Goal: Entertainment & Leisure: Consume media (video, audio)

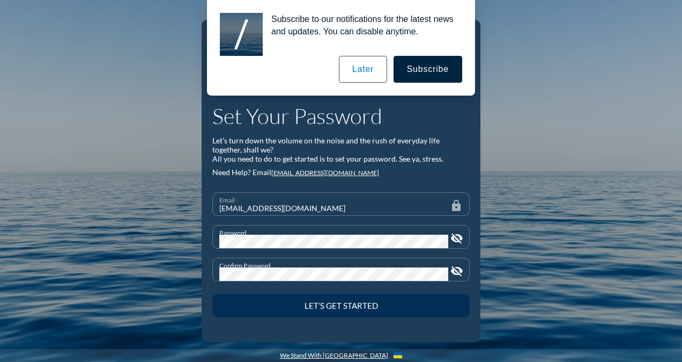
click at [358, 303] on div "Let’s Get Started" at bounding box center [341, 305] width 220 height 10
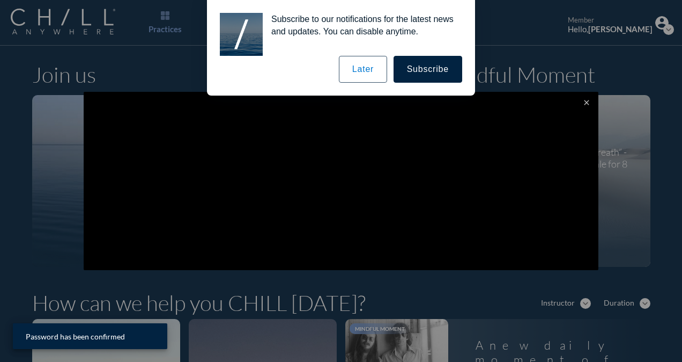
click at [376, 74] on button "Later" at bounding box center [363, 69] width 48 height 27
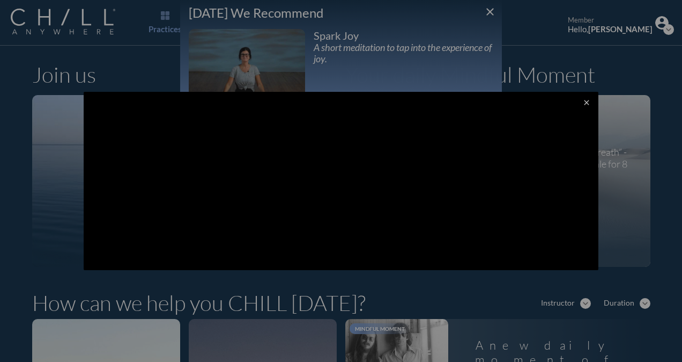
click at [429, 298] on div at bounding box center [341, 181] width 682 height 362
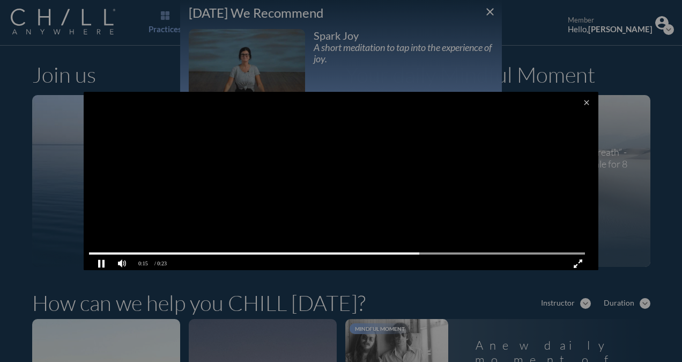
click at [361, 172] on video at bounding box center [341, 182] width 515 height 181
click at [99, 261] on pjsdiv at bounding box center [101, 263] width 19 height 19
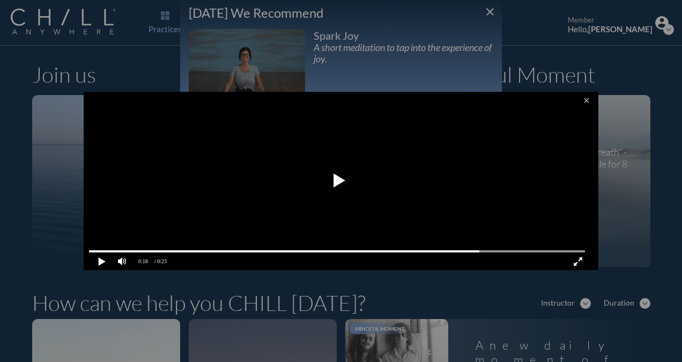
scroll to position [2, 0]
drag, startPoint x: 680, startPoint y: 44, endPoint x: 678, endPoint y: 63, distance: 19.4
click at [678, 63] on div at bounding box center [341, 181] width 682 height 362
click at [583, 97] on icon "close" at bounding box center [587, 100] width 9 height 9
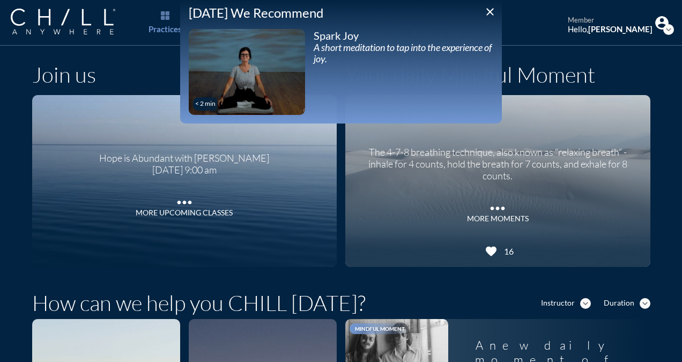
click at [491, 11] on icon "close" at bounding box center [490, 11] width 13 height 13
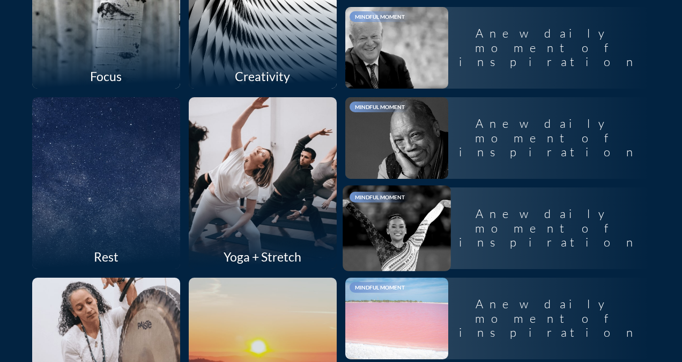
scroll to position [936, 0]
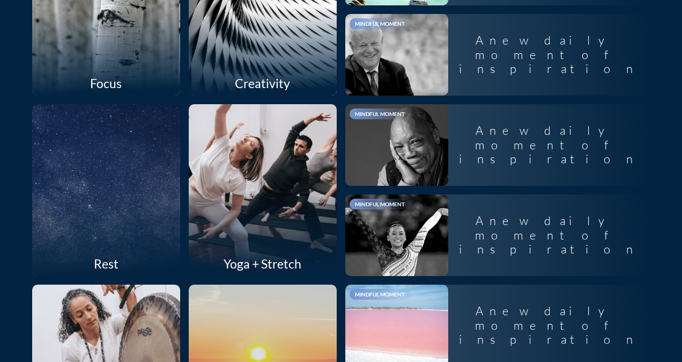
click at [245, 160] on div at bounding box center [262, 190] width 157 height 182
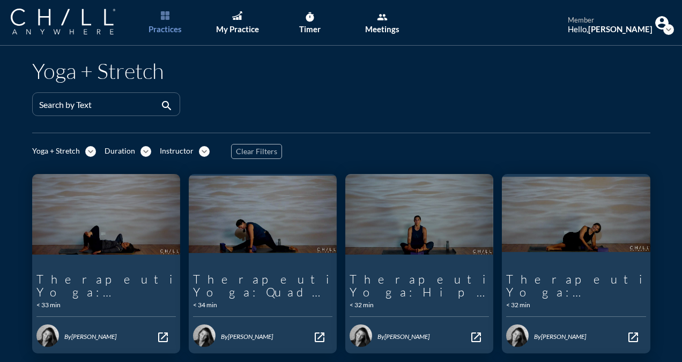
click at [162, 18] on img "Main menu" at bounding box center [165, 15] width 9 height 9
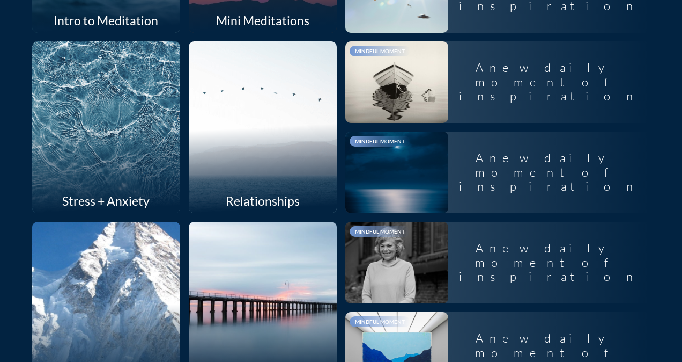
scroll to position [483, 0]
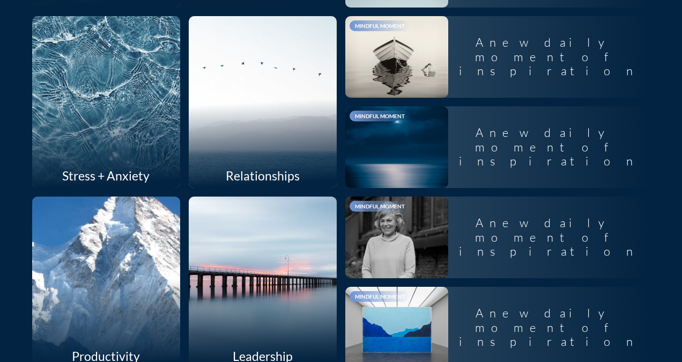
click at [95, 115] on div at bounding box center [105, 102] width 157 height 182
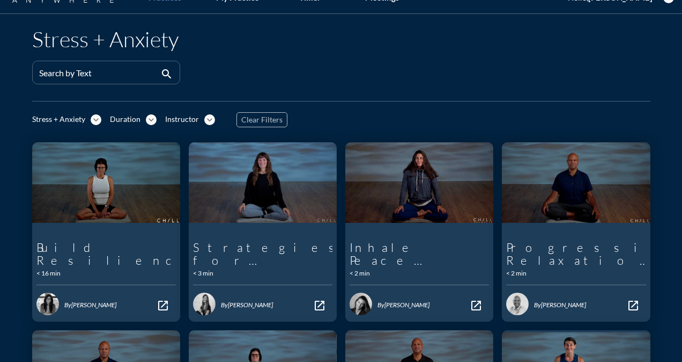
scroll to position [54, 0]
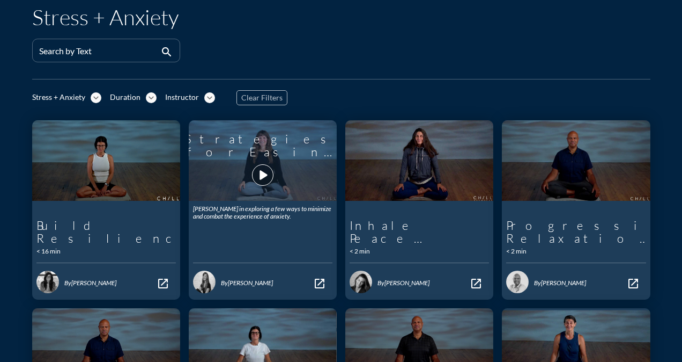
click at [256, 166] on icon "play_arrow" at bounding box center [263, 175] width 18 height 18
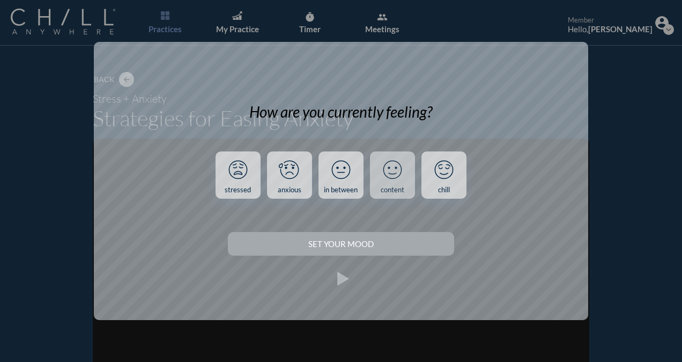
click at [385, 177] on icon at bounding box center [393, 170] width 28 height 28
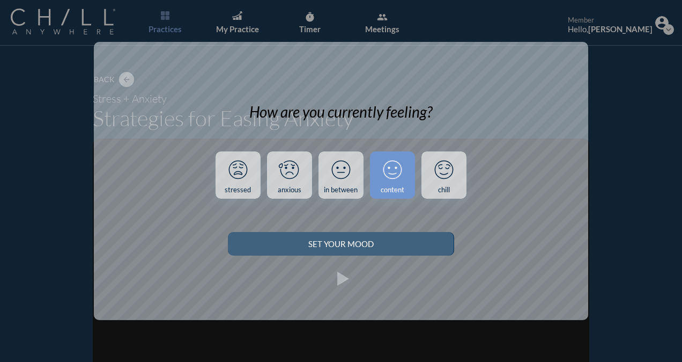
click at [345, 252] on button "Set your Mood" at bounding box center [341, 244] width 226 height 24
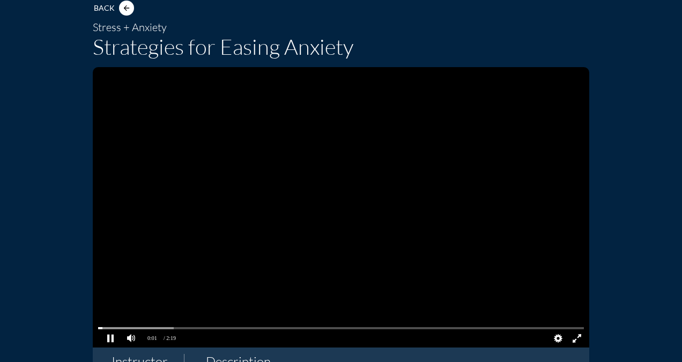
scroll to position [107, 0]
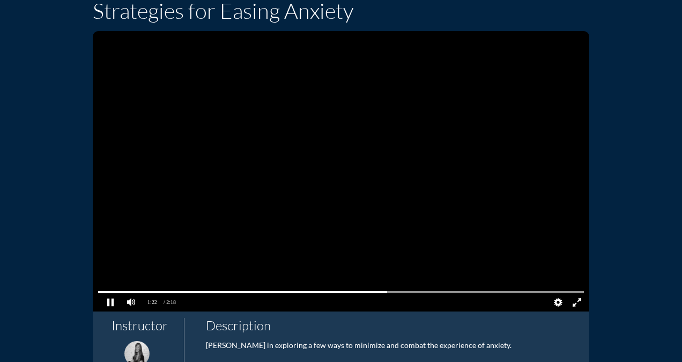
click at [310, 223] on video at bounding box center [341, 171] width 497 height 280
click at [315, 177] on video at bounding box center [341, 171] width 497 height 280
click at [106, 304] on pjsdiv at bounding box center [110, 302] width 19 height 19
